Goal: Find specific page/section: Find specific page/section

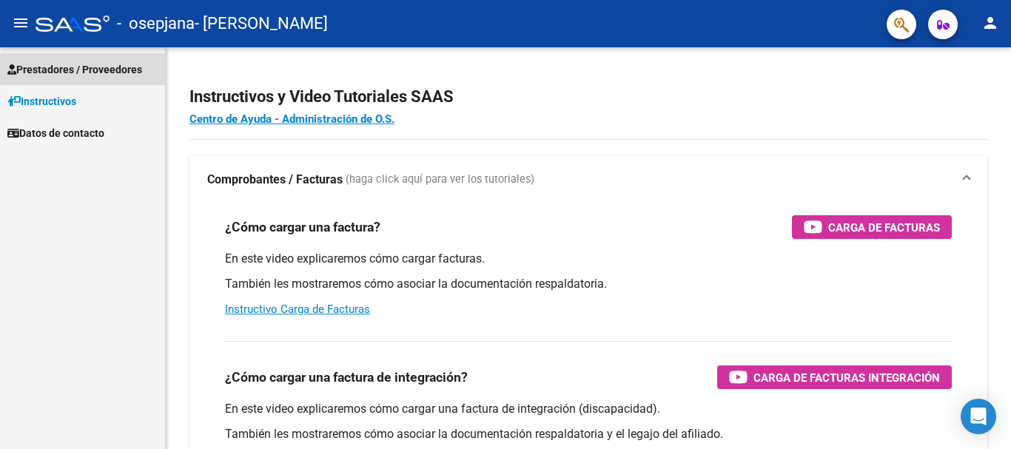
click at [109, 73] on span "Prestadores / Proveedores" at bounding box center [74, 69] width 135 height 16
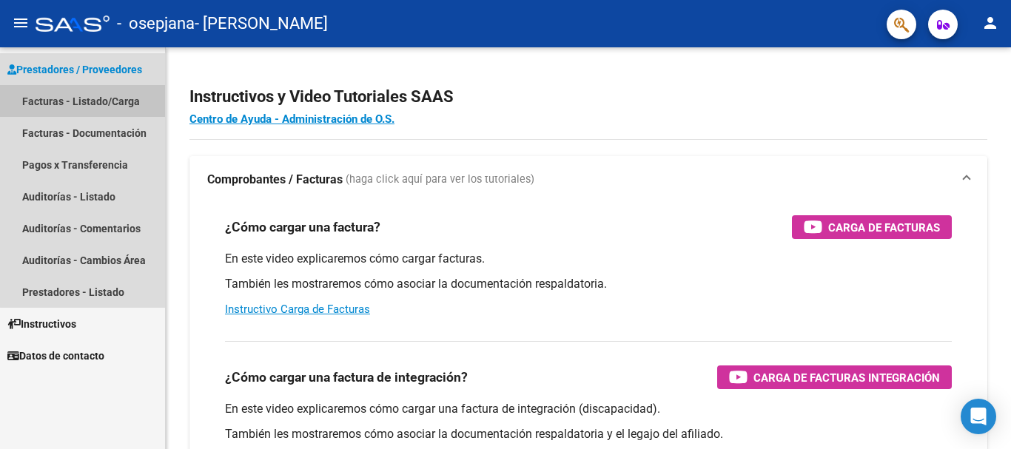
click at [114, 103] on link "Facturas - Listado/Carga" at bounding box center [82, 101] width 165 height 32
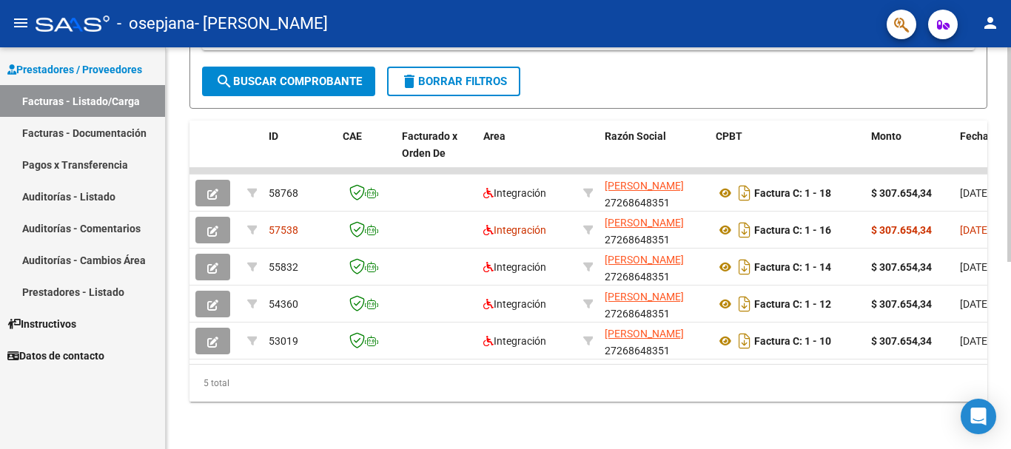
scroll to position [351, 0]
click at [1010, 439] on div at bounding box center [1009, 342] width 4 height 215
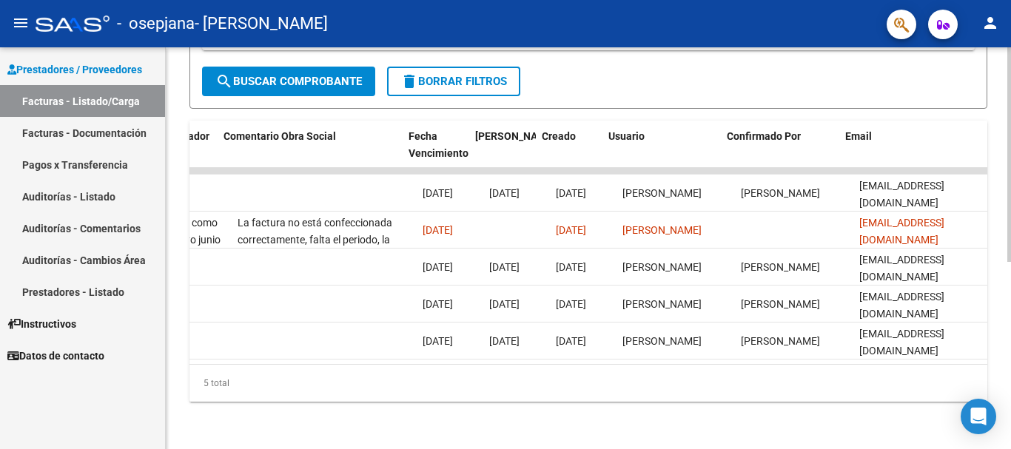
scroll to position [0, 2322]
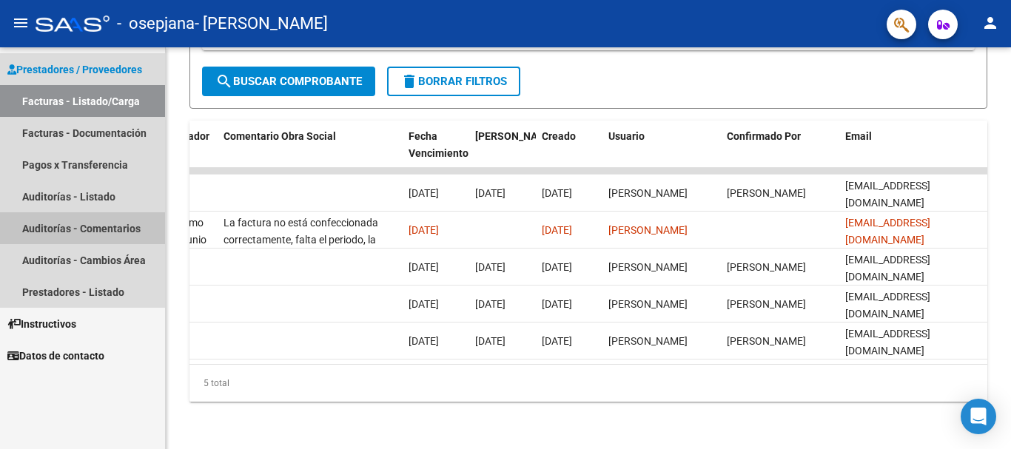
click at [55, 230] on link "Auditorías - Comentarios" at bounding box center [82, 228] width 165 height 32
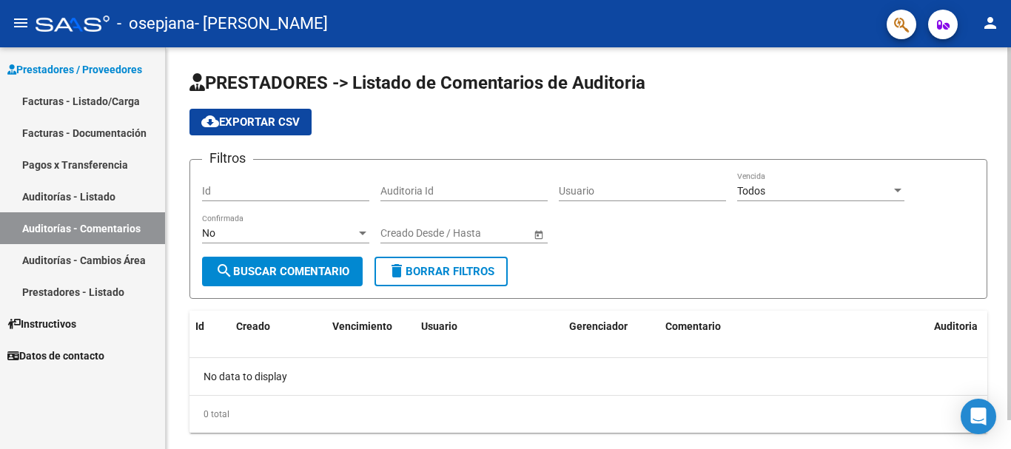
scroll to position [31, 0]
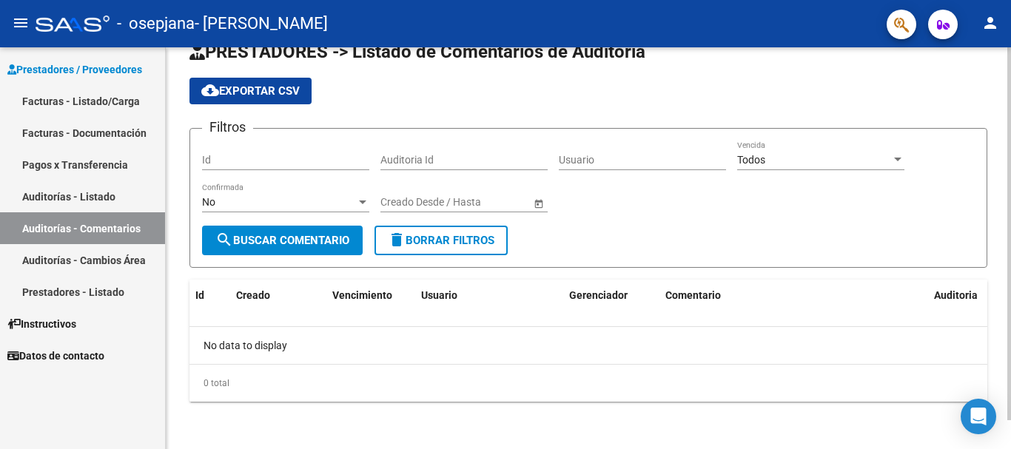
click at [1010, 354] on div at bounding box center [1009, 262] width 4 height 373
click at [240, 377] on div "0 total" at bounding box center [588, 383] width 798 height 37
click at [207, 389] on div "0 total" at bounding box center [588, 383] width 798 height 37
